Goal: Find specific page/section: Find specific page/section

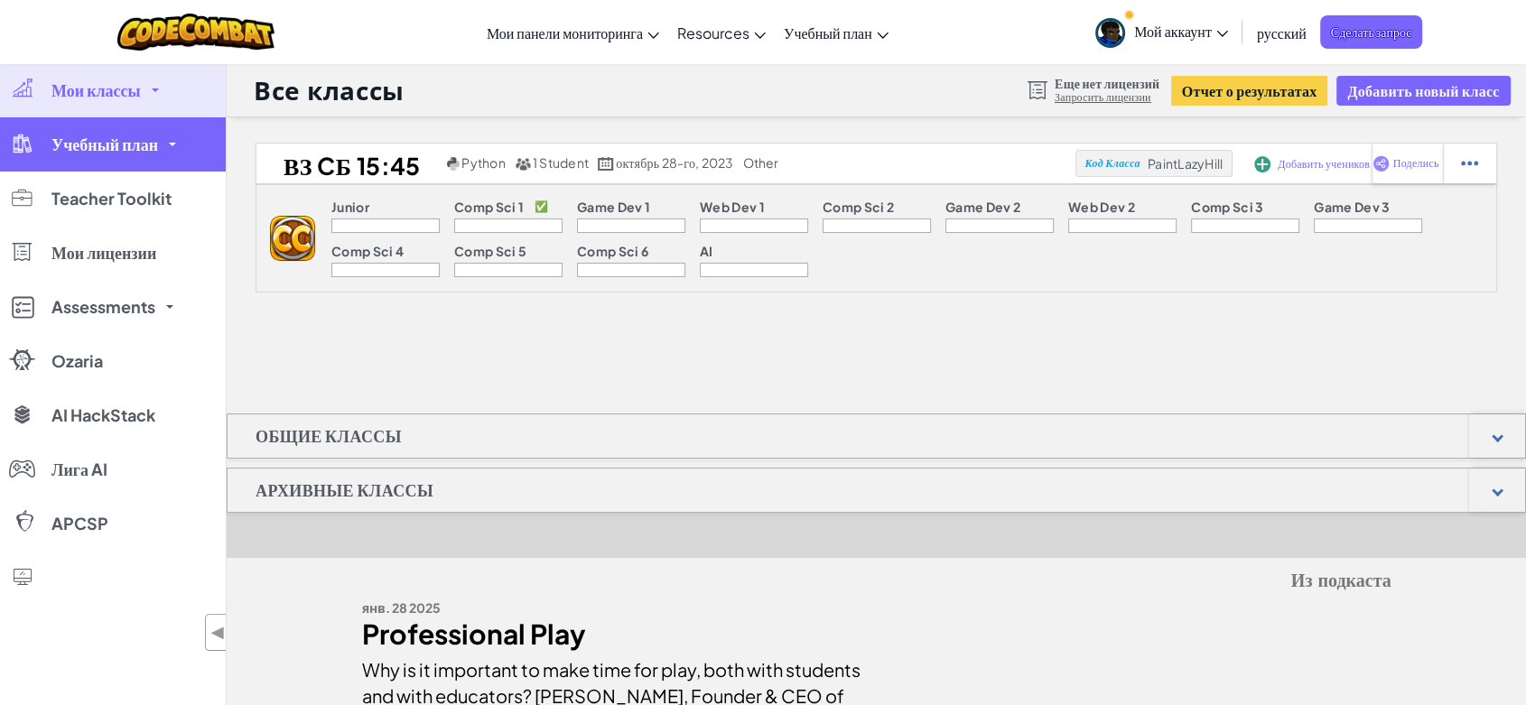
click at [160, 149] on link "Учебный план" at bounding box center [113, 144] width 226 height 54
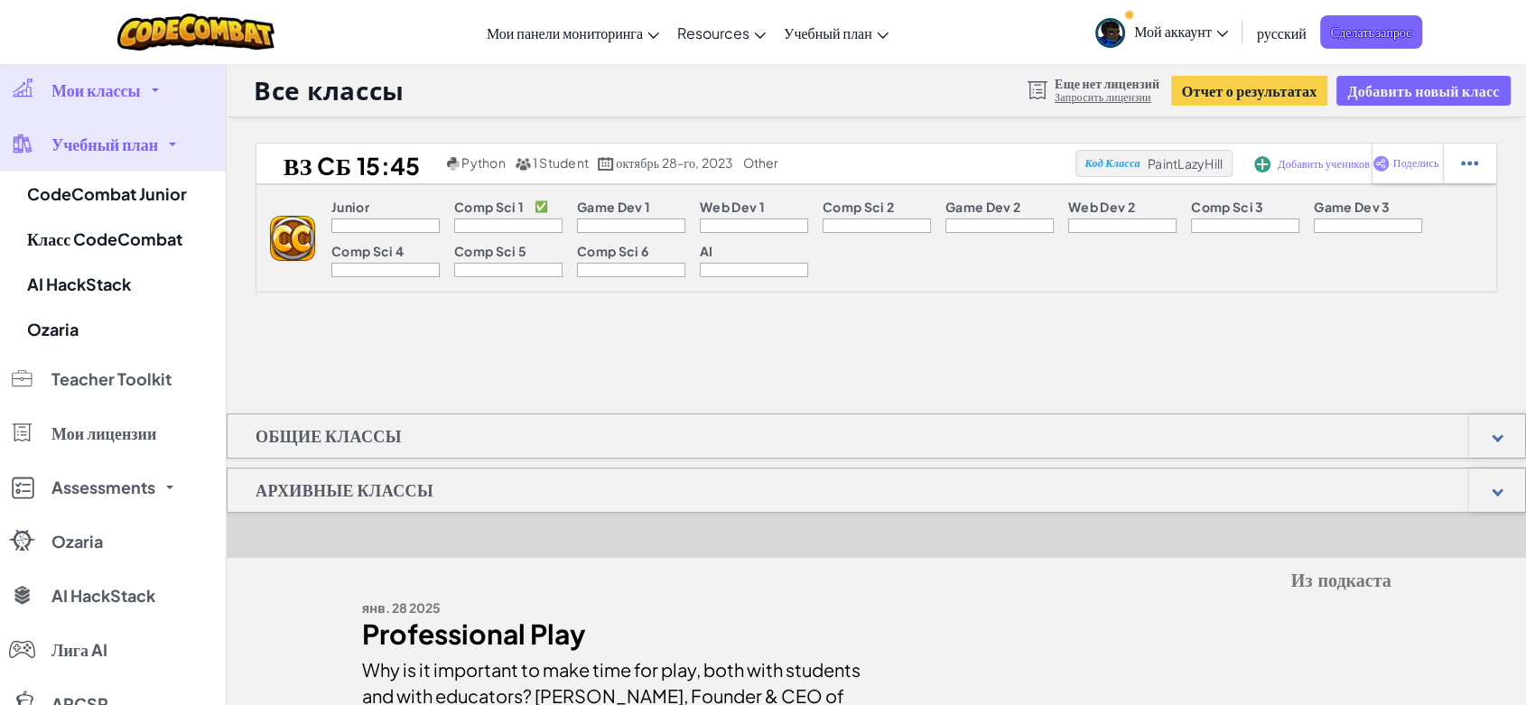
click at [148, 146] on span "Учебный план" at bounding box center [104, 144] width 107 height 16
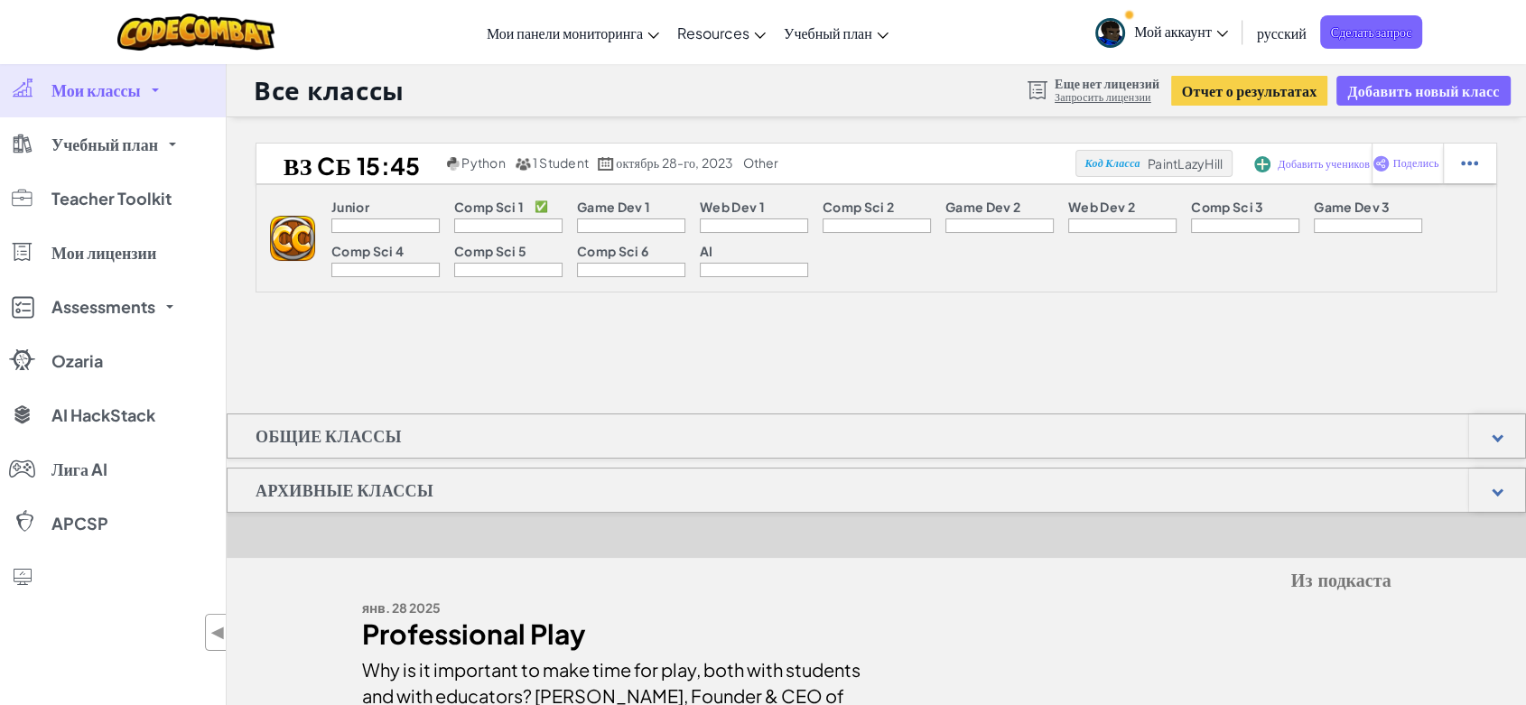
click at [152, 101] on link "Мои классы" at bounding box center [113, 90] width 226 height 54
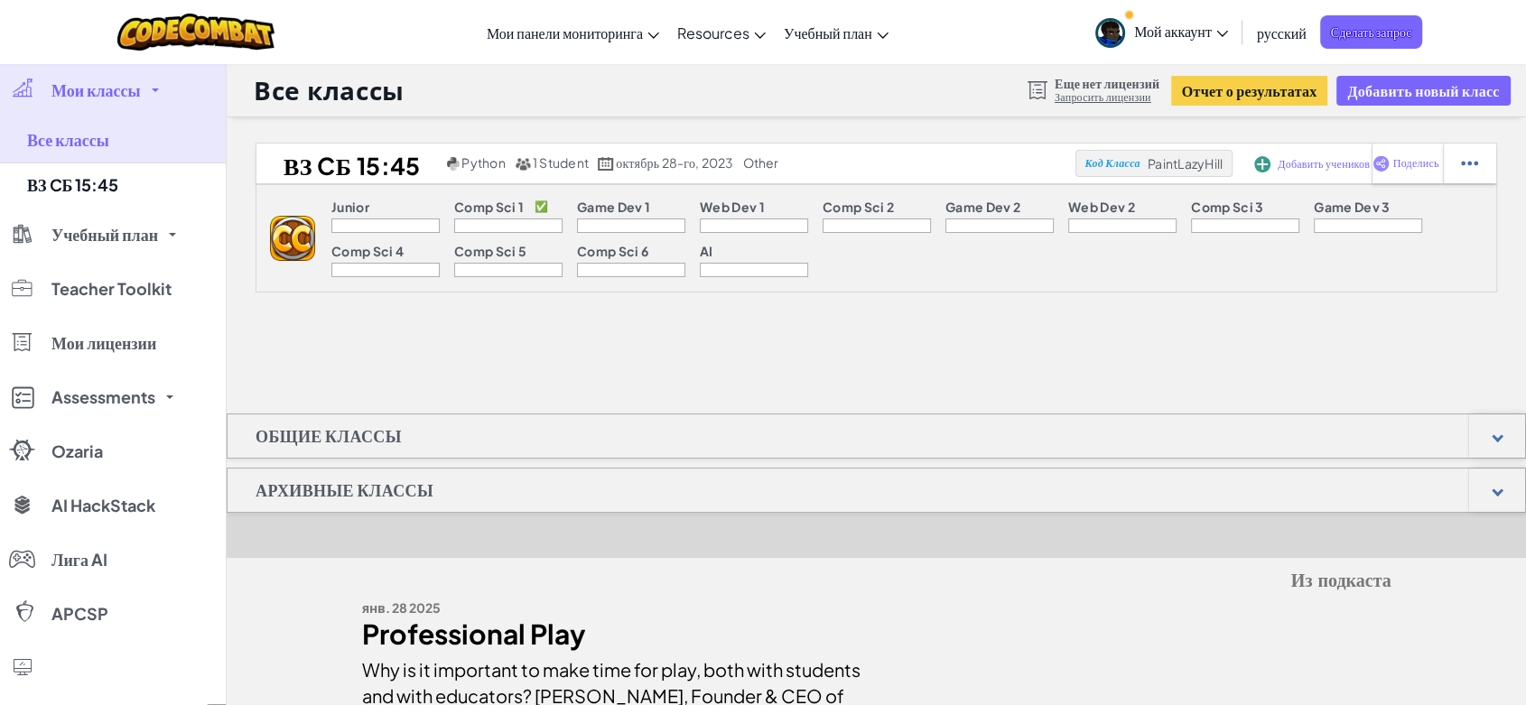
click at [152, 101] on link "Мои классы" at bounding box center [113, 90] width 226 height 54
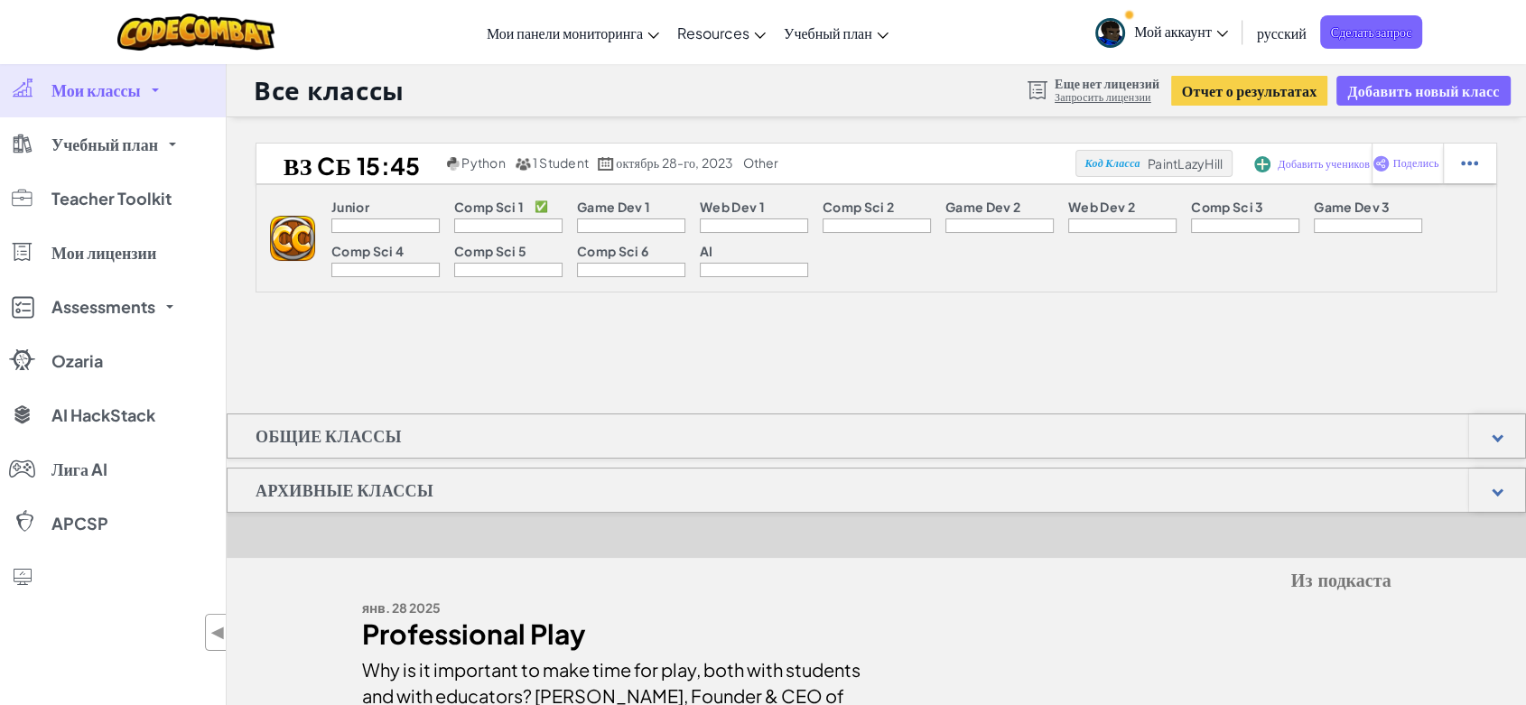
click at [152, 101] on link "Мои классы" at bounding box center [113, 90] width 226 height 54
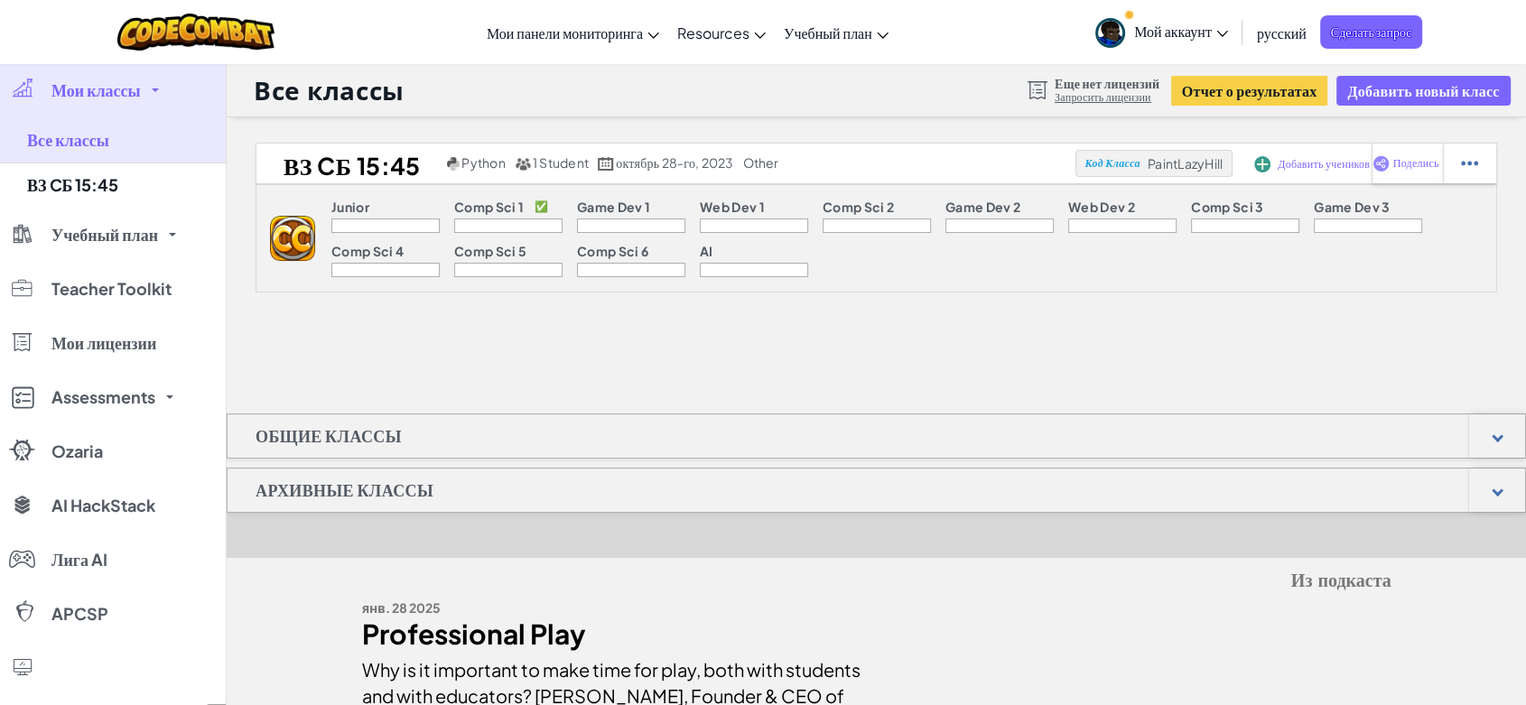
click at [149, 101] on link "Мои классы" at bounding box center [113, 90] width 226 height 54
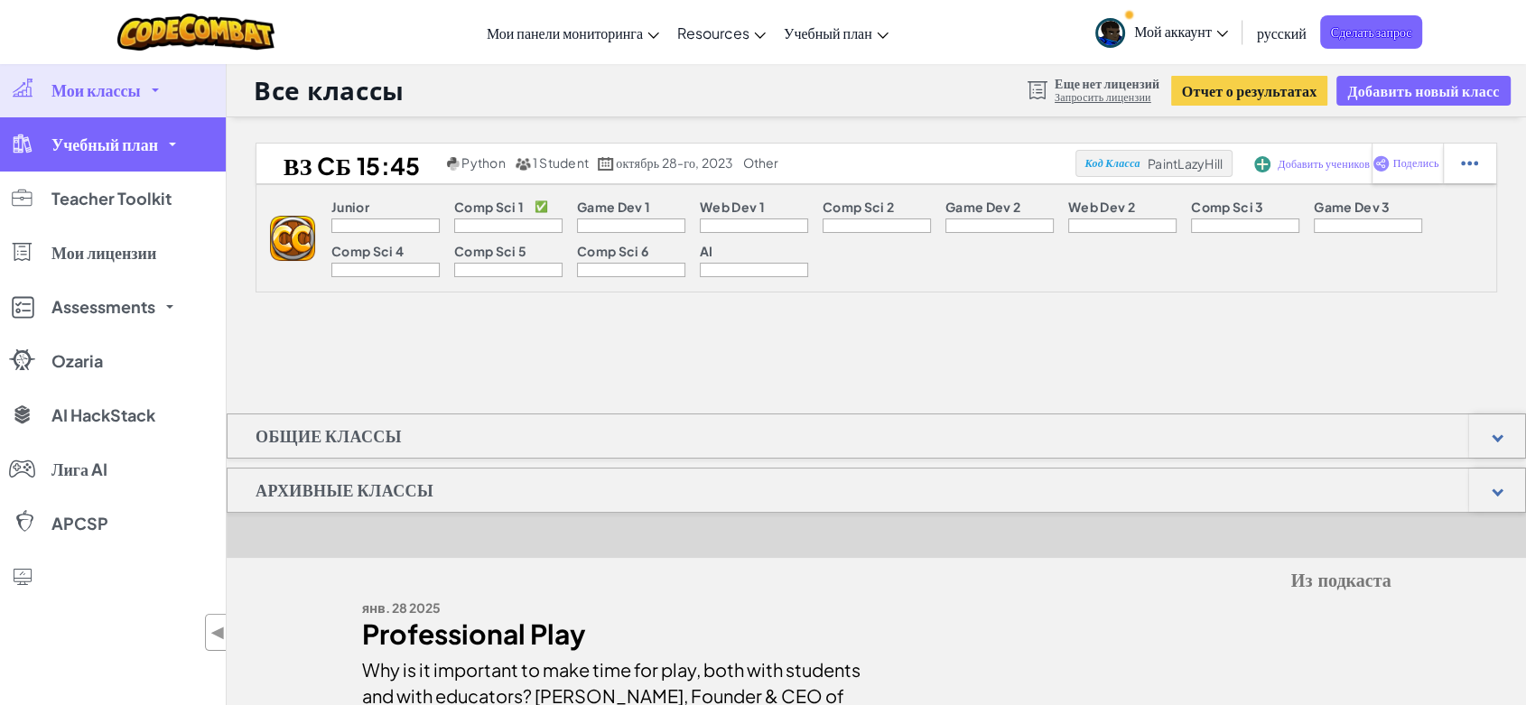
click at [152, 160] on link "Учебный план" at bounding box center [113, 144] width 226 height 54
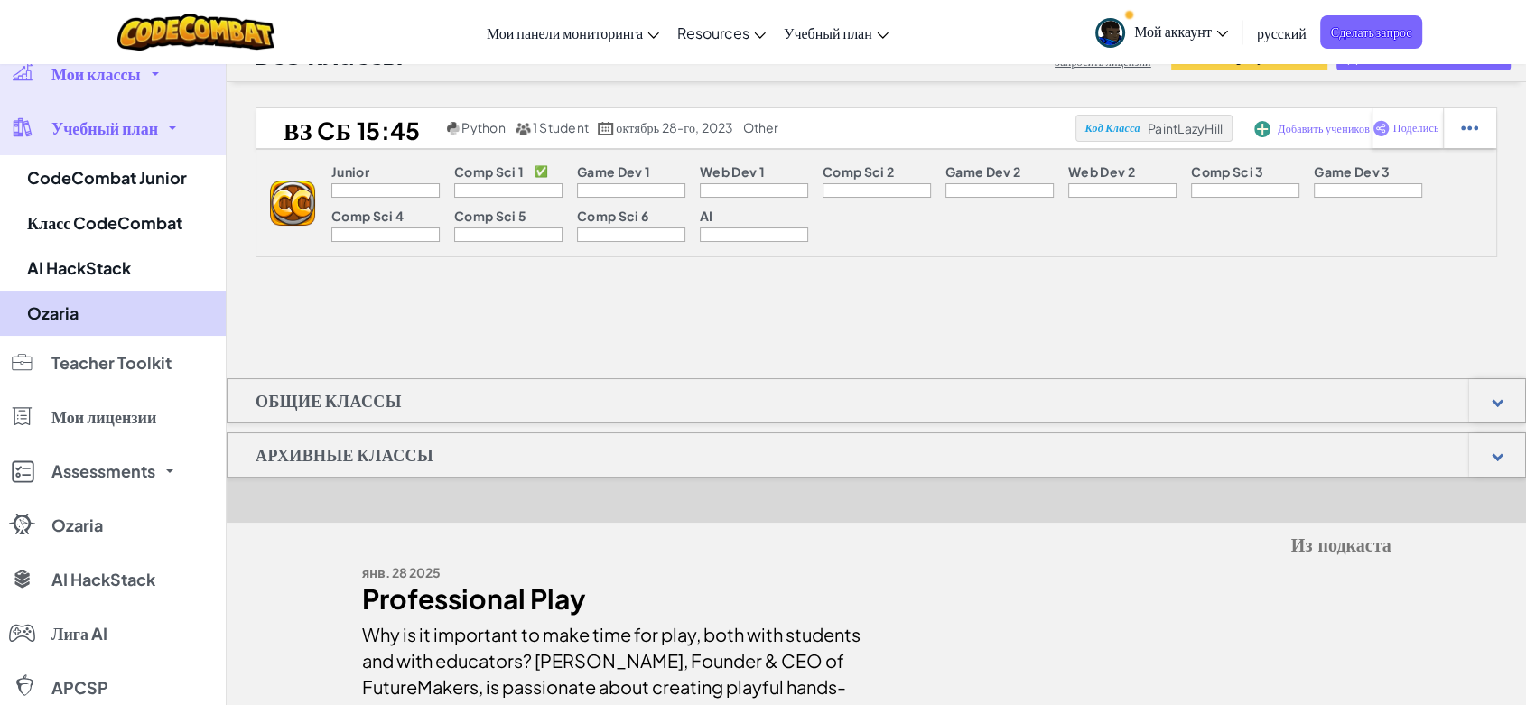
scroll to position [33, 0]
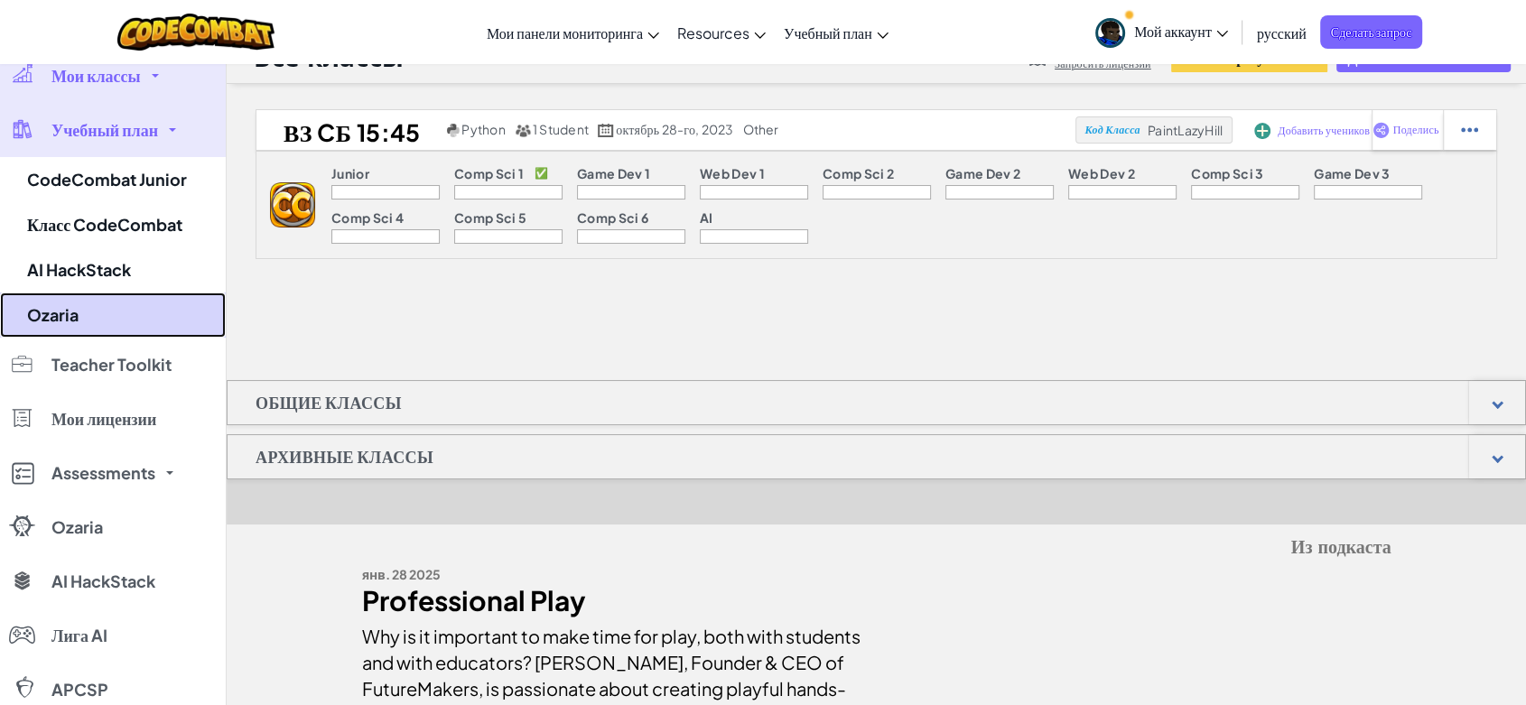
click at [81, 331] on link "Ozaria" at bounding box center [113, 315] width 226 height 45
